Goal: Task Accomplishment & Management: Manage account settings

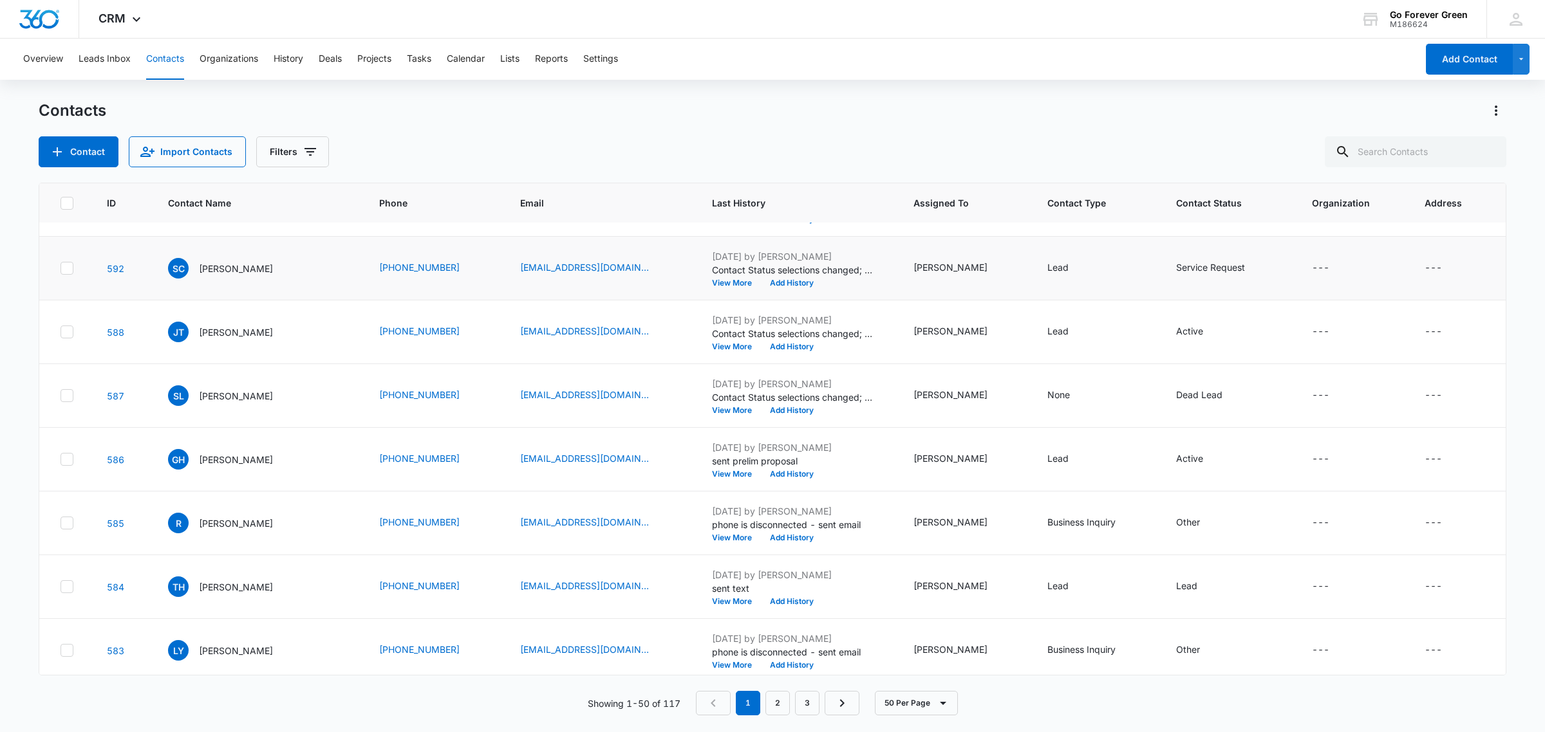
scroll to position [161, 0]
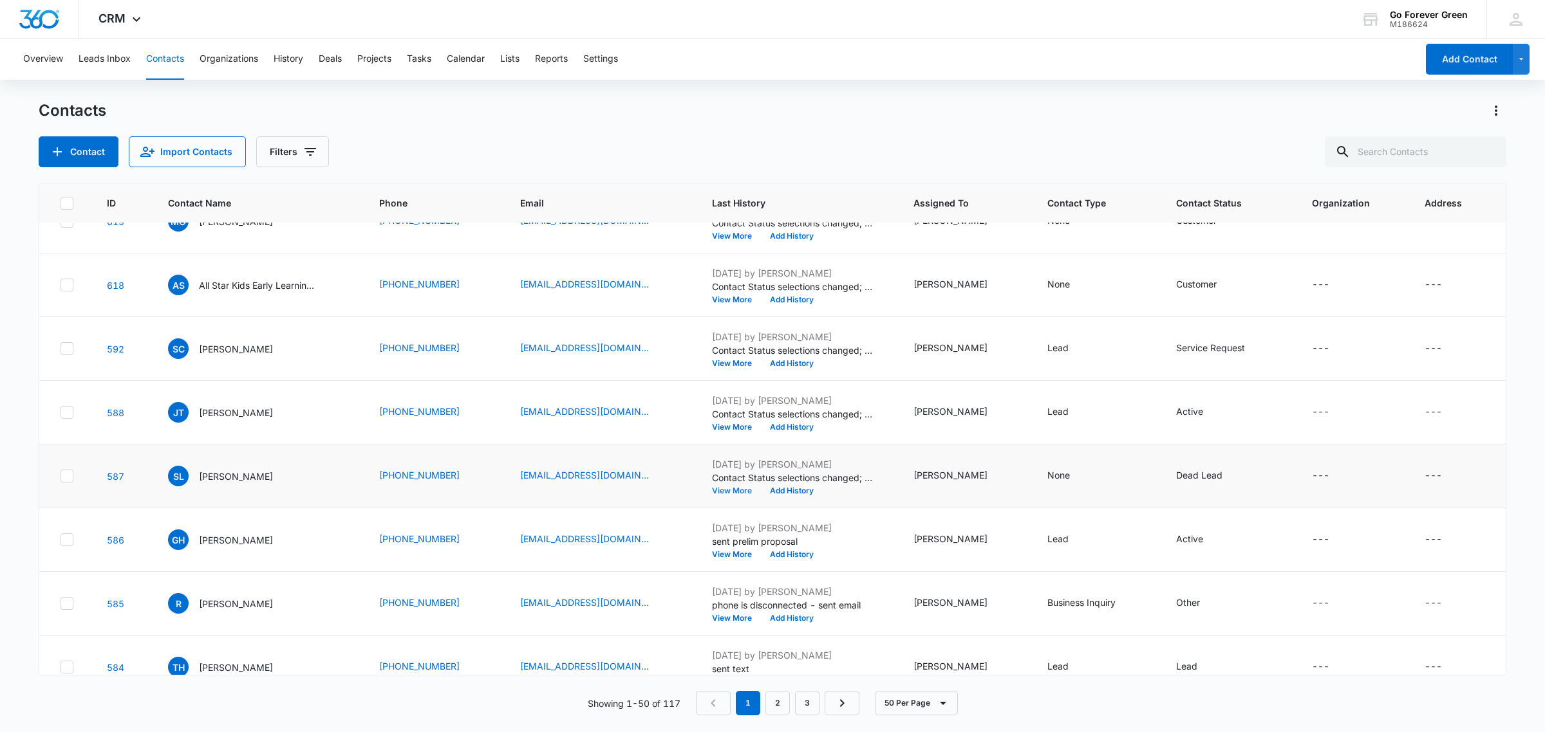
click at [732, 494] on button "View More" at bounding box center [736, 491] width 49 height 8
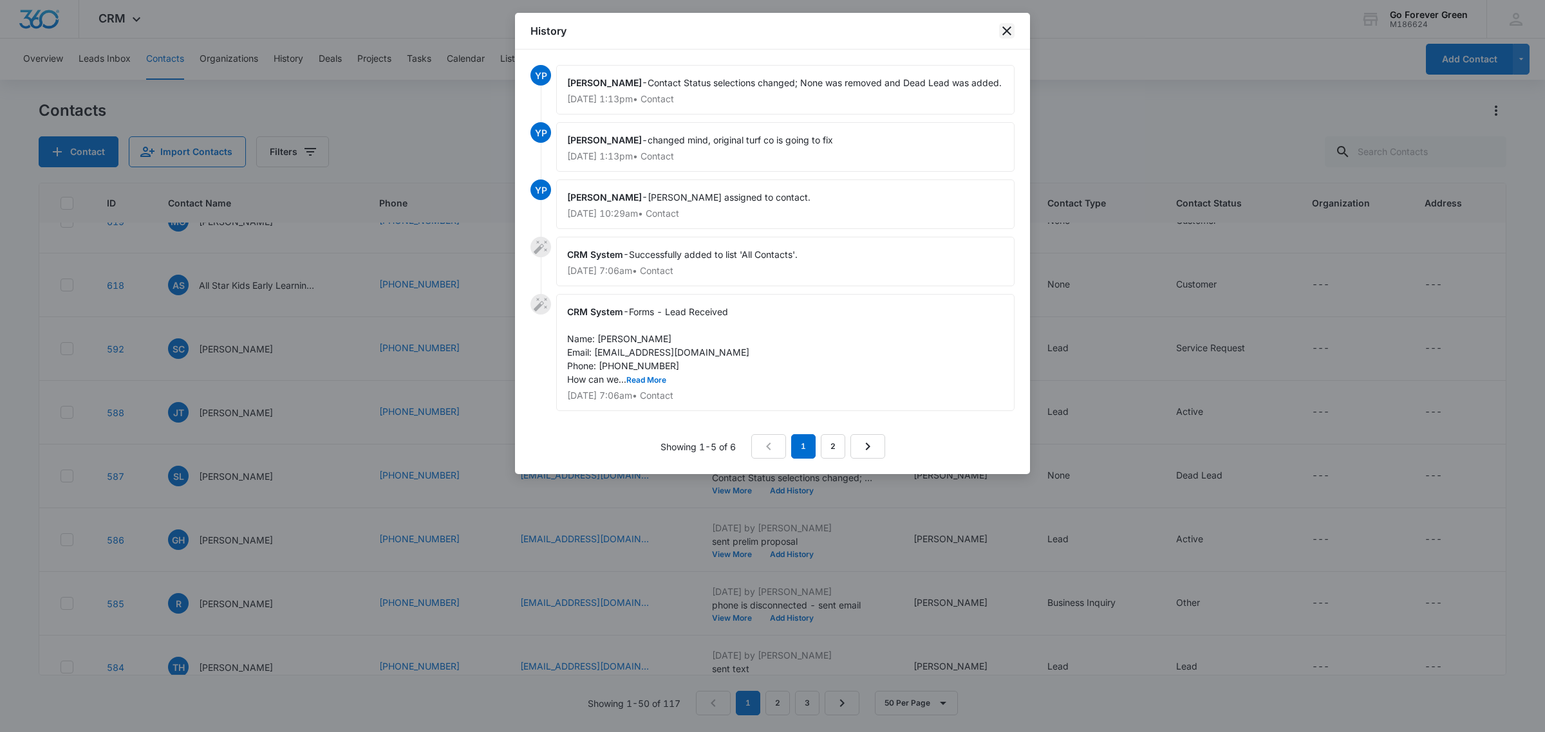
click at [1005, 26] on icon "close" at bounding box center [1006, 30] width 15 height 15
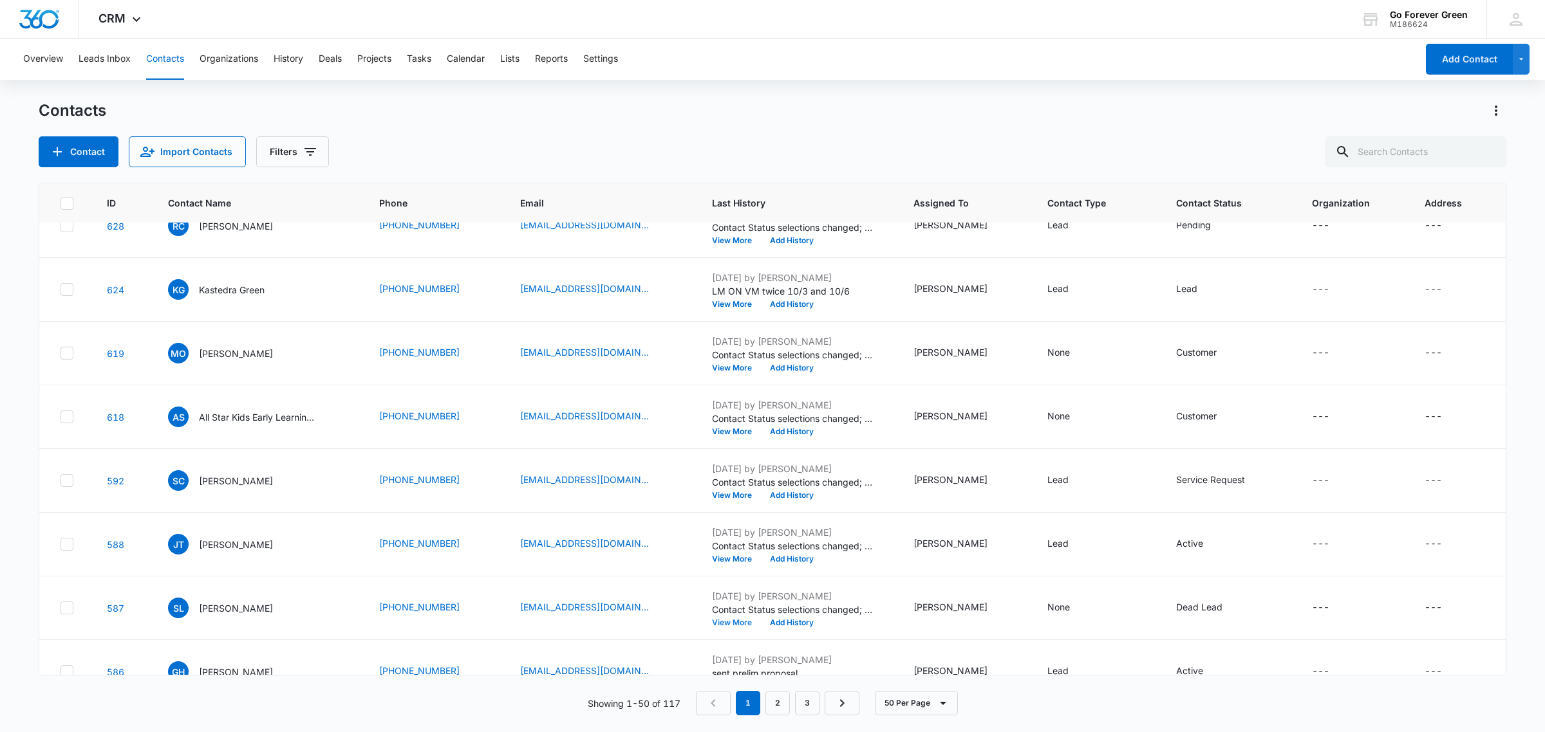
scroll to position [0, 0]
